Goal: Participate in discussion: Engage in conversation with other users on a specific topic

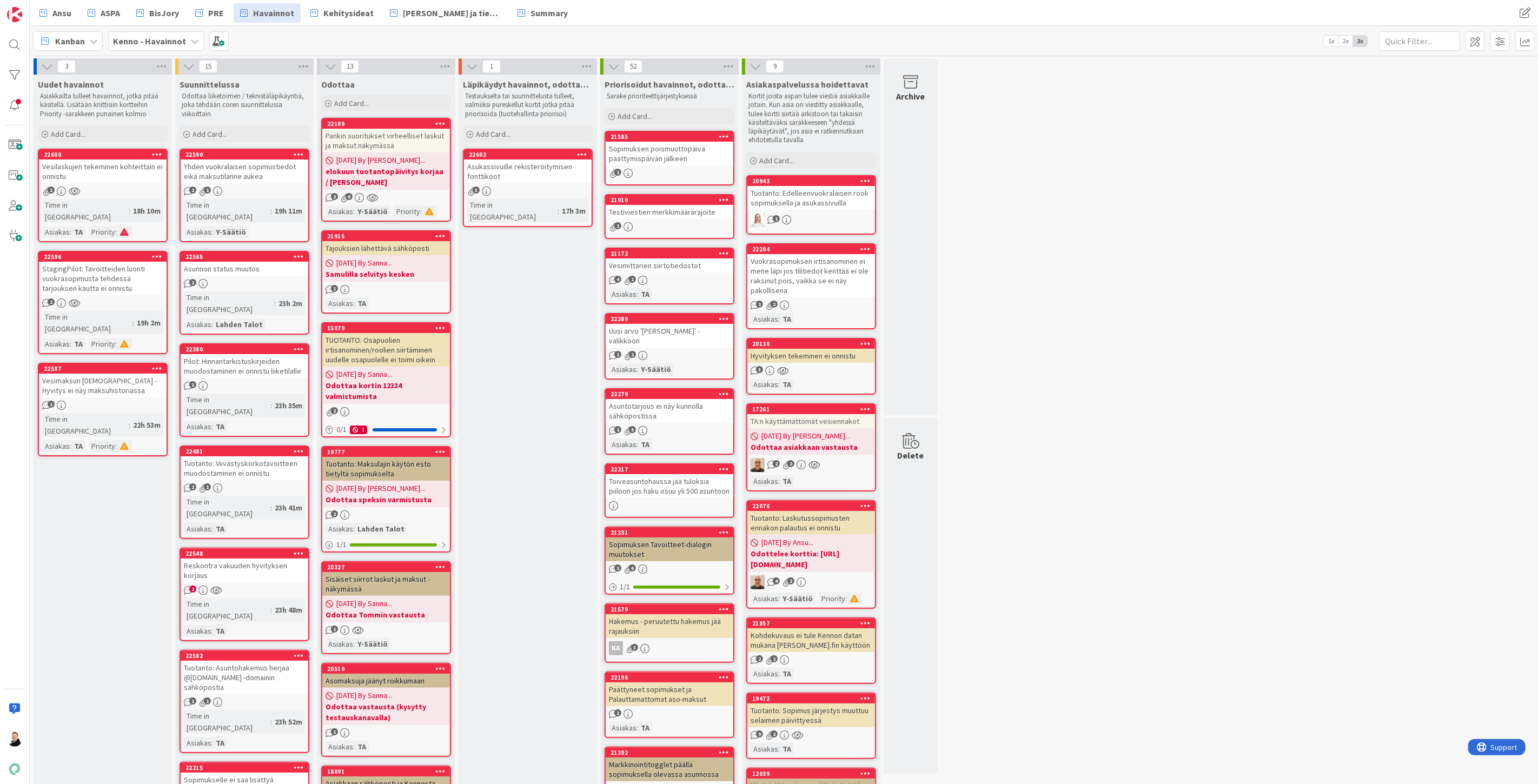
click at [89, 262] on div "StagingPilot: Tavoitteiden luonti vuokrasopimusta tehdessä tarjouksen kautta ei…" at bounding box center [103, 278] width 128 height 34
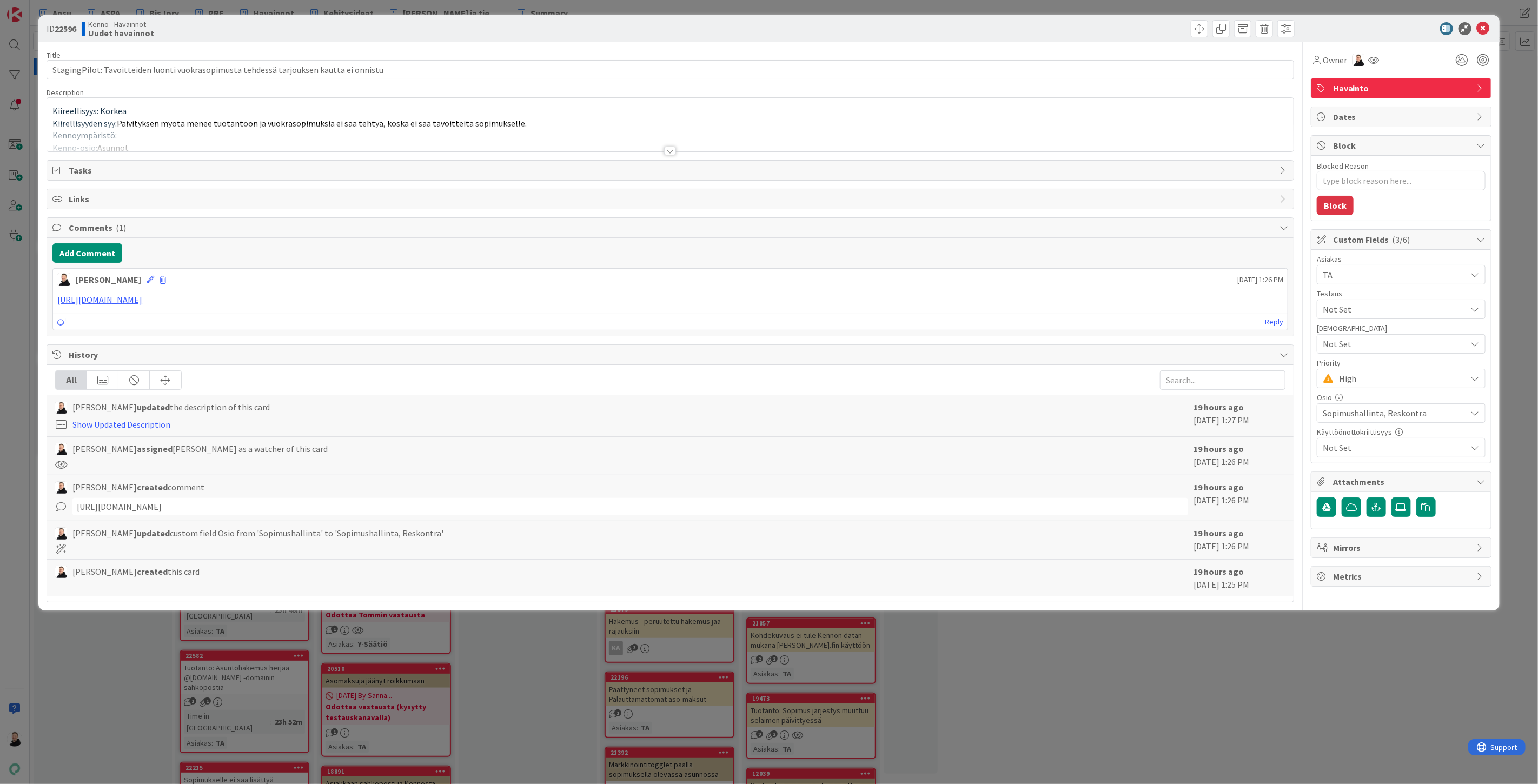
click at [668, 148] on div at bounding box center [670, 151] width 12 height 9
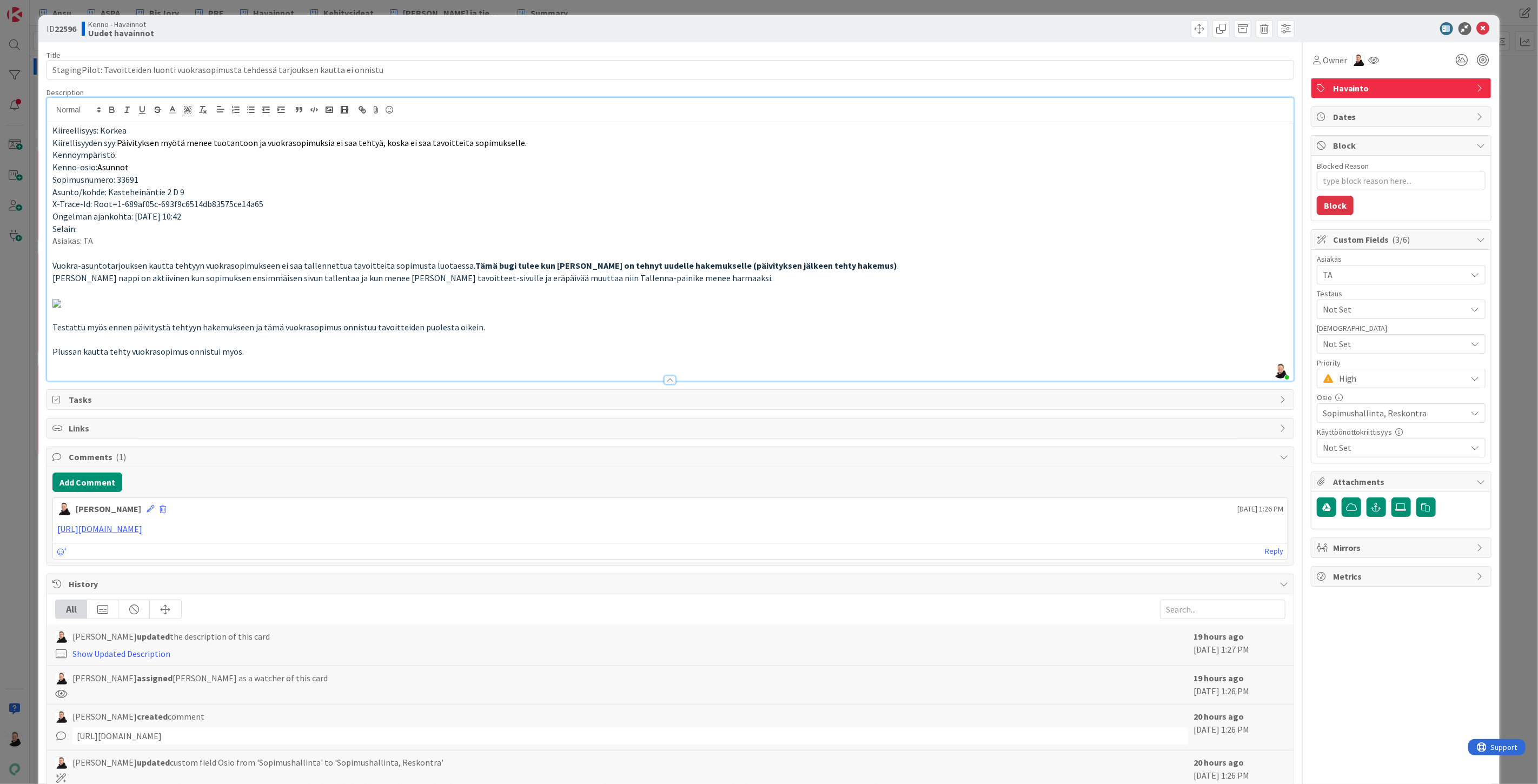
type textarea "x"
